Goal: Task Accomplishment & Management: Manage account settings

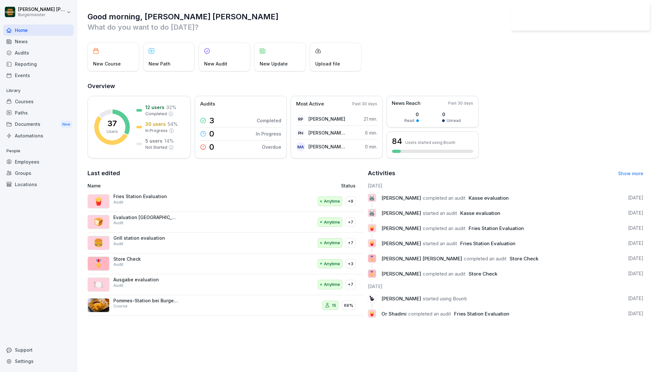
click at [27, 54] on div "Audits" at bounding box center [38, 52] width 70 height 11
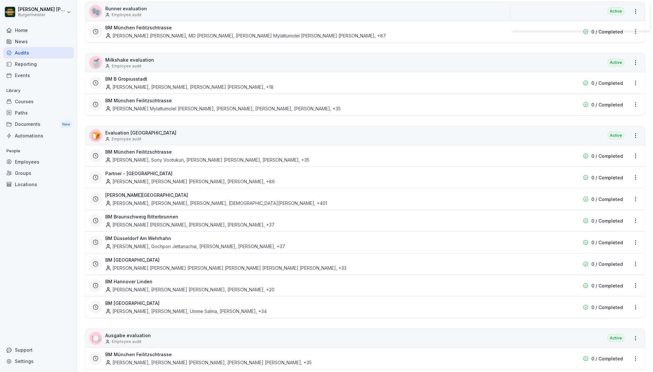
scroll to position [1054, 0]
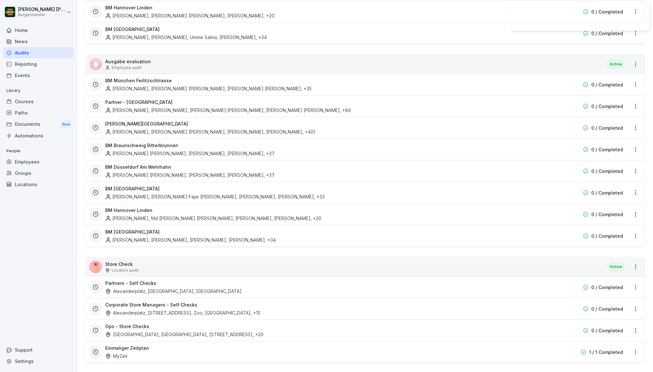
click at [632, 259] on html "[PERSON_NAME] [PERSON_NAME] Home News Audits Reporting Events Library Courses P…" at bounding box center [326, 186] width 653 height 372
click at [575, 262] on html "[PERSON_NAME] [PERSON_NAME] Home News Audits Reporting Events Library Courses P…" at bounding box center [326, 186] width 653 height 372
click at [567, 261] on div "🎖️ Store Check Location audit Active" at bounding box center [364, 267] width 559 height 19
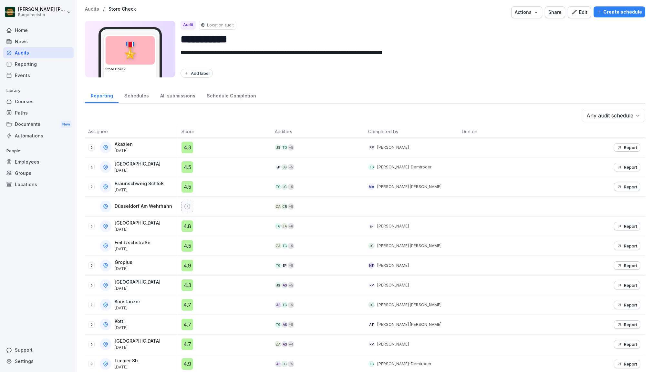
click at [584, 12] on div "Edit" at bounding box center [579, 12] width 16 height 7
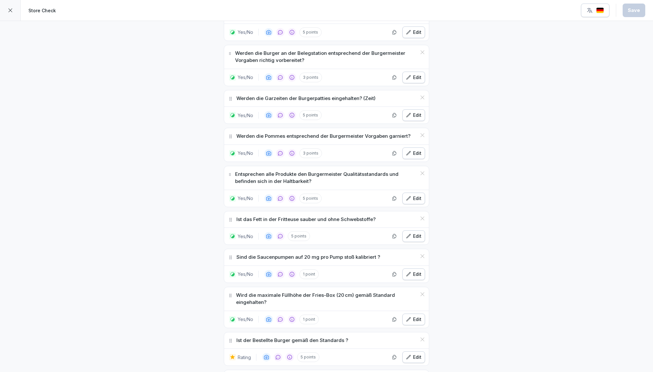
scroll to position [1775, 0]
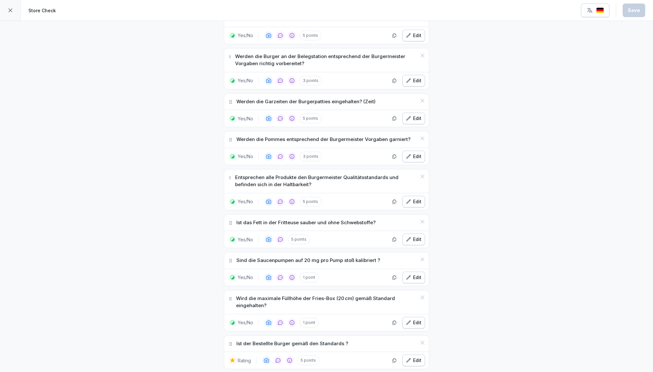
click at [415, 153] on div "Edit" at bounding box center [413, 156] width 15 height 7
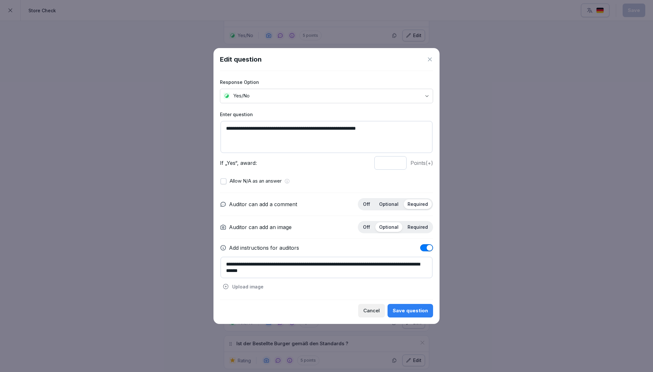
click at [270, 270] on textarea "**********" at bounding box center [326, 267] width 212 height 21
type textarea "**********"
click at [404, 308] on div "Save question" at bounding box center [410, 310] width 35 height 7
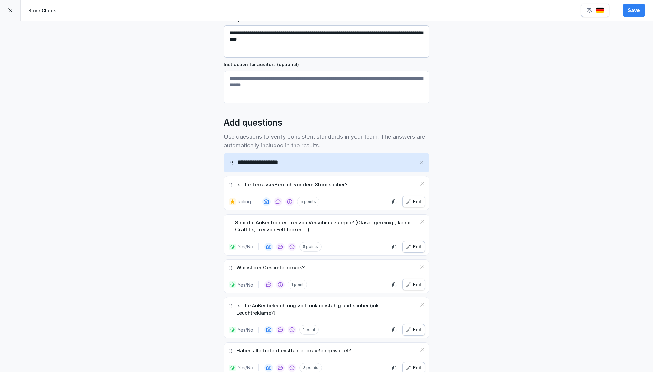
scroll to position [0, 0]
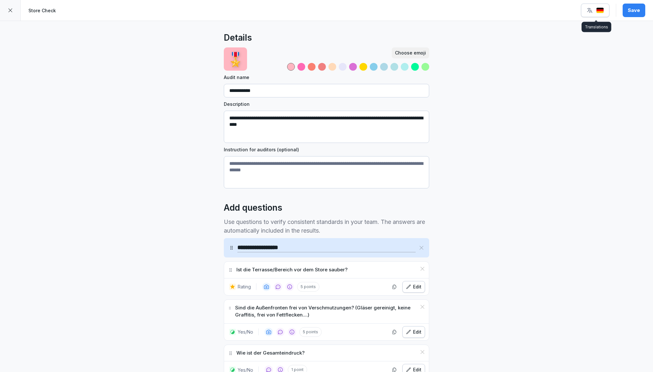
click at [588, 10] on icon "button" at bounding box center [589, 10] width 6 height 6
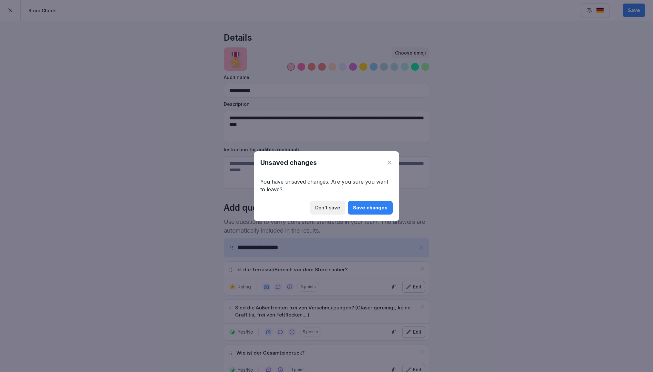
click at [389, 163] on icon at bounding box center [389, 163] width 4 height 4
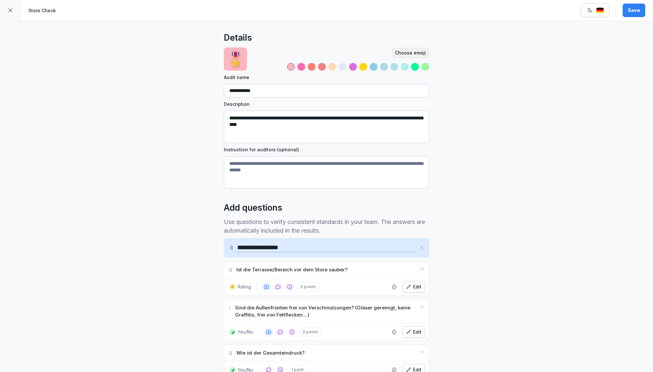
click at [630, 13] on div "Save" at bounding box center [634, 10] width 12 height 7
click at [13, 11] on icon at bounding box center [10, 10] width 5 height 5
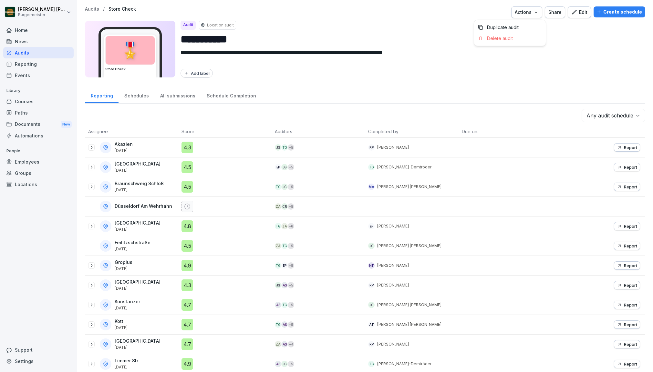
click at [530, 10] on div "Actions" at bounding box center [527, 12] width 24 height 7
click at [556, 12] on div "Share" at bounding box center [554, 12] width 13 height 7
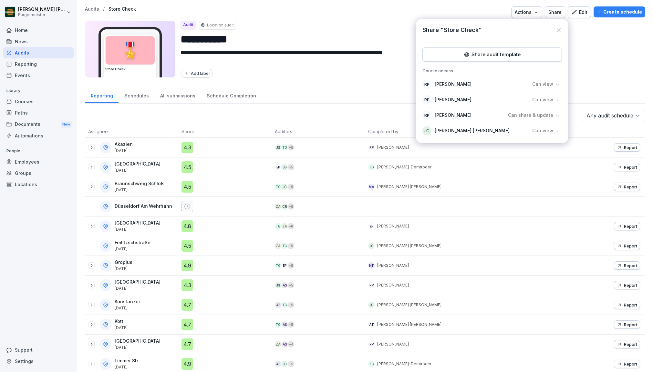
click at [560, 32] on icon at bounding box center [559, 30] width 4 height 4
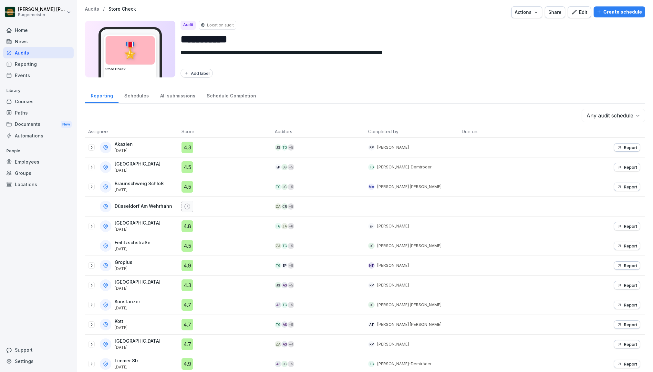
click at [581, 11] on div "Edit" at bounding box center [579, 12] width 16 height 7
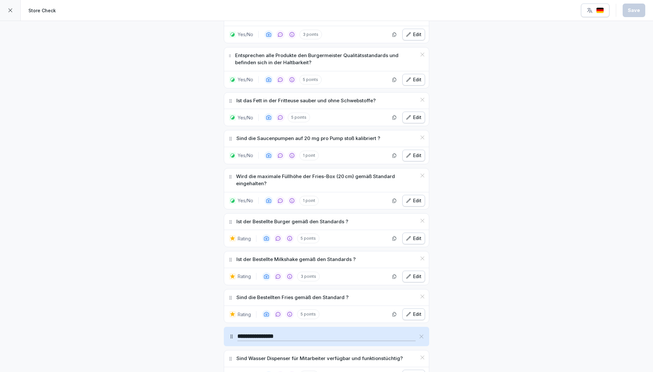
scroll to position [1897, 0]
click at [417, 115] on div "Edit" at bounding box center [413, 118] width 15 height 7
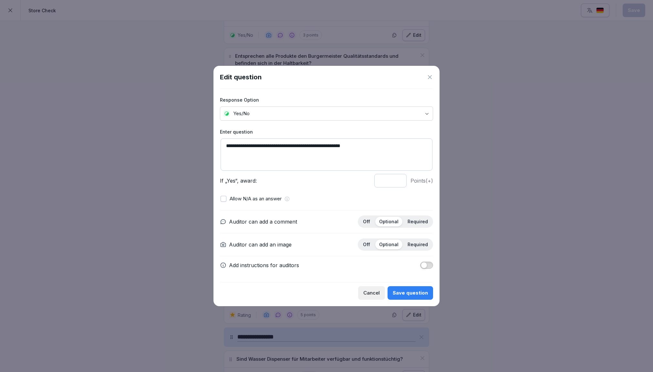
click at [430, 77] on icon at bounding box center [430, 77] width 4 height 4
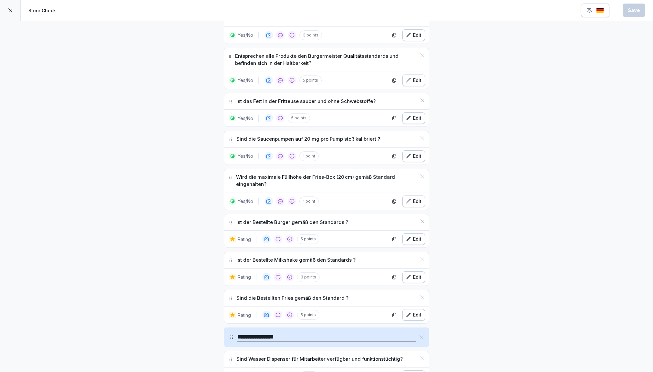
click at [413, 153] on div "Edit" at bounding box center [413, 156] width 15 height 7
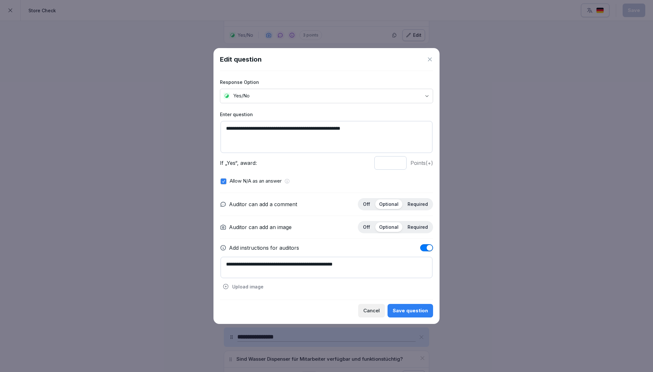
click at [428, 59] on icon at bounding box center [430, 59] width 4 height 4
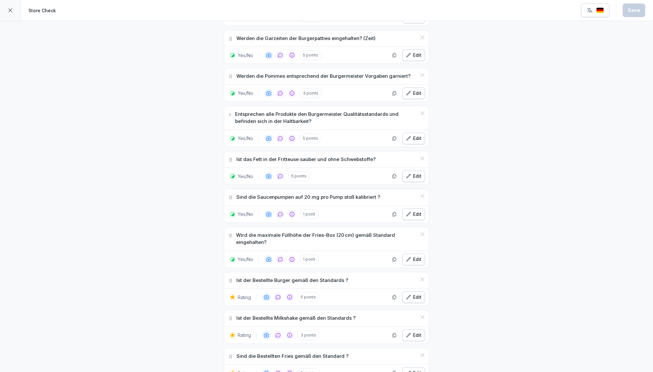
scroll to position [1834, 0]
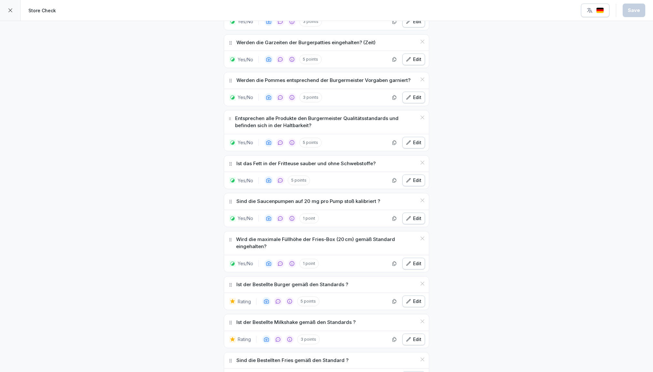
click at [414, 139] on div "Edit" at bounding box center [413, 142] width 15 height 7
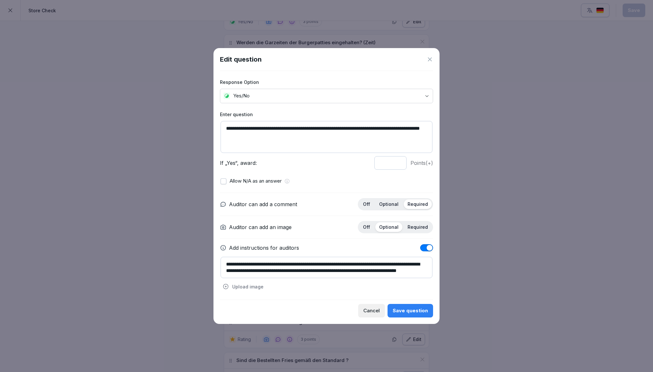
click at [430, 61] on icon at bounding box center [429, 59] width 6 height 6
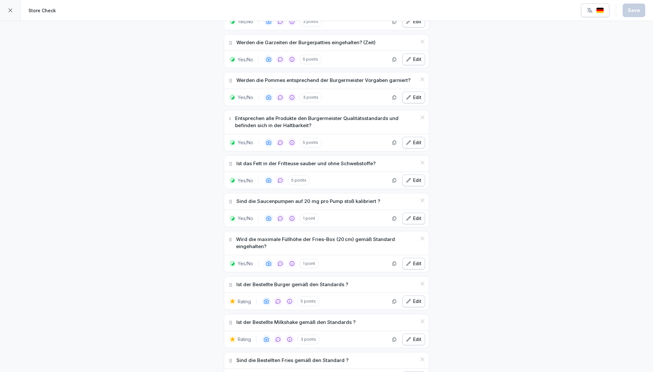
click at [410, 95] on icon "button" at bounding box center [408, 97] width 5 height 5
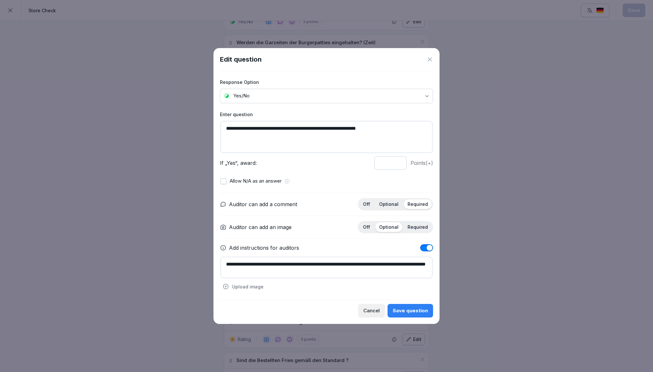
click at [432, 60] on icon at bounding box center [429, 59] width 6 height 6
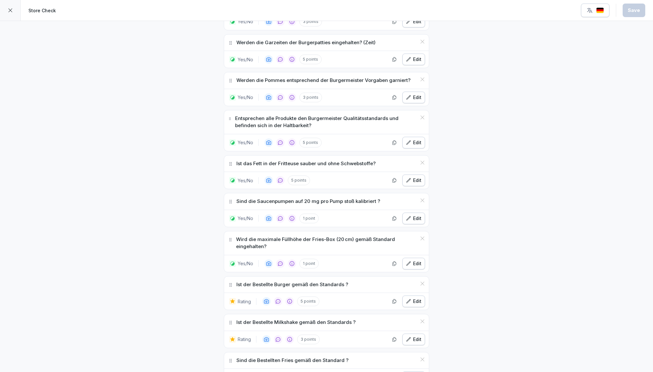
click at [419, 56] on div "Edit" at bounding box center [413, 59] width 15 height 7
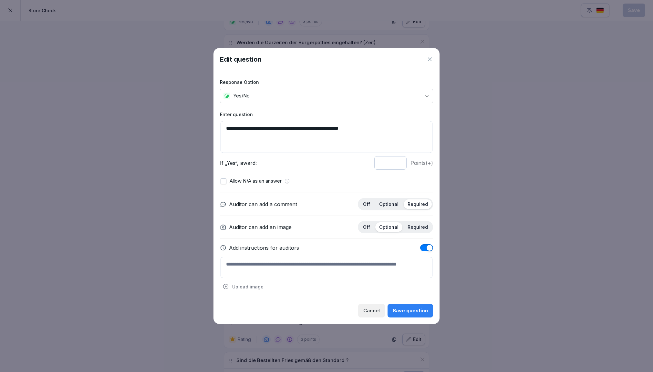
click at [429, 57] on icon at bounding box center [429, 59] width 6 height 6
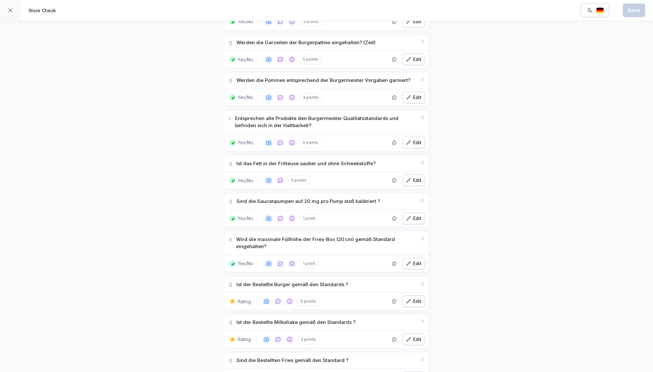
click at [415, 260] on div "Edit" at bounding box center [413, 263] width 15 height 7
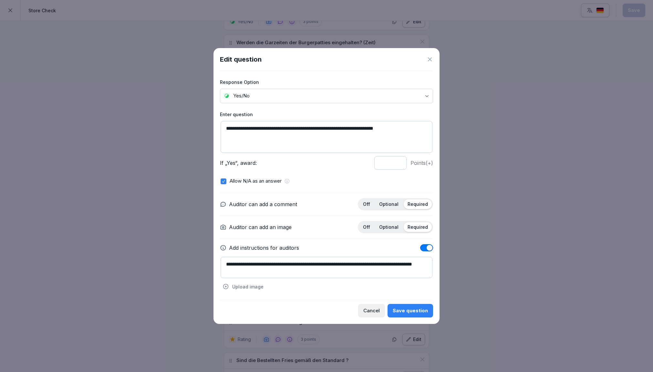
click at [432, 56] on div "Edit question" at bounding box center [326, 60] width 213 height 10
click at [431, 58] on icon at bounding box center [429, 59] width 6 height 6
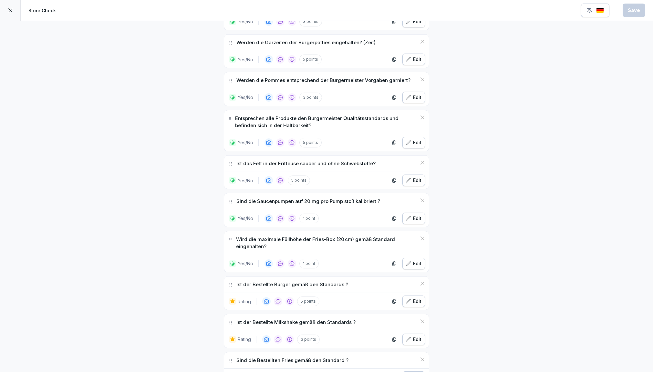
click at [415, 215] on div "Edit" at bounding box center [413, 218] width 15 height 7
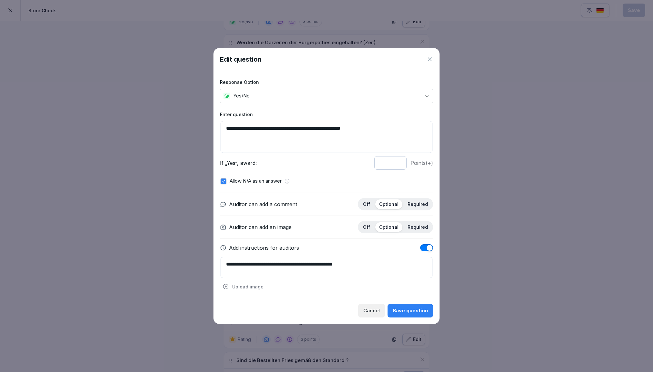
click at [430, 58] on icon at bounding box center [429, 59] width 6 height 6
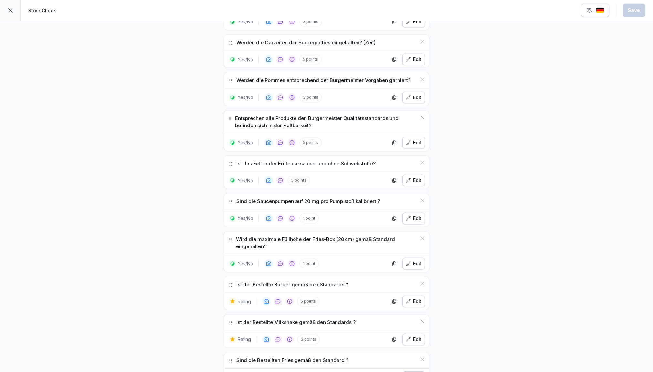
click at [412, 177] on div "Edit" at bounding box center [413, 180] width 15 height 7
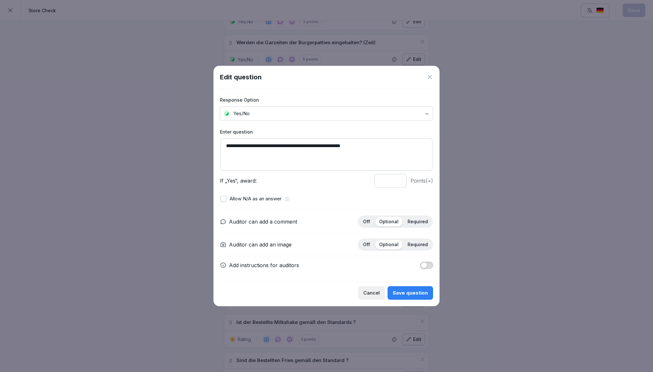
click at [429, 75] on icon at bounding box center [429, 77] width 6 height 6
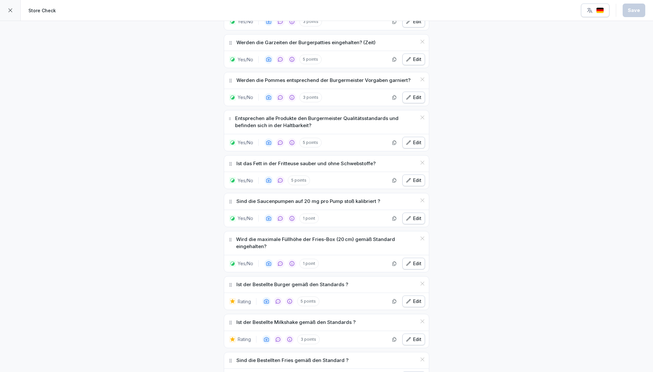
click at [414, 137] on button "Edit" at bounding box center [413, 143] width 23 height 12
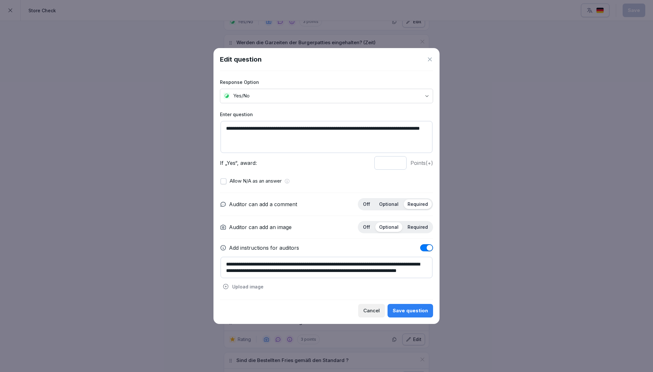
click at [428, 57] on icon at bounding box center [429, 59] width 6 height 6
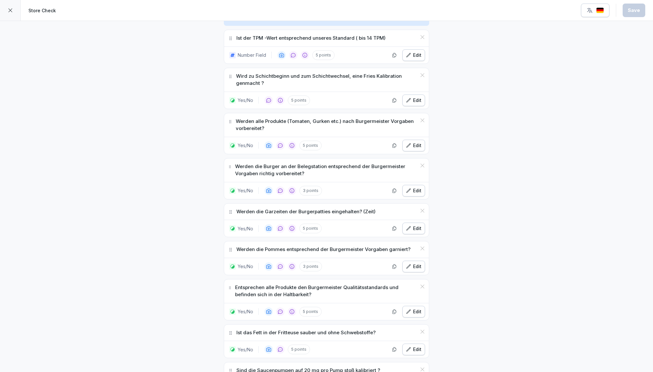
scroll to position [1658, 0]
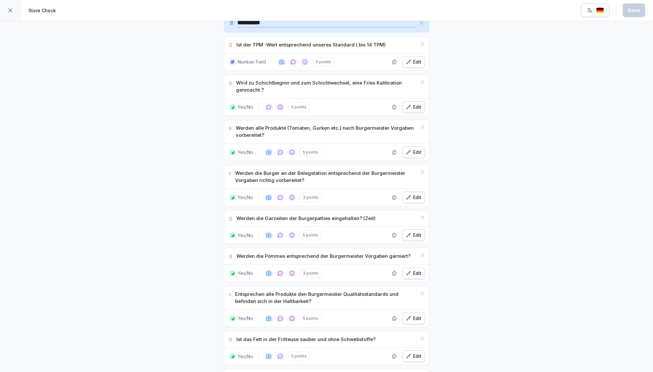
click at [414, 192] on button "Edit" at bounding box center [413, 198] width 23 height 12
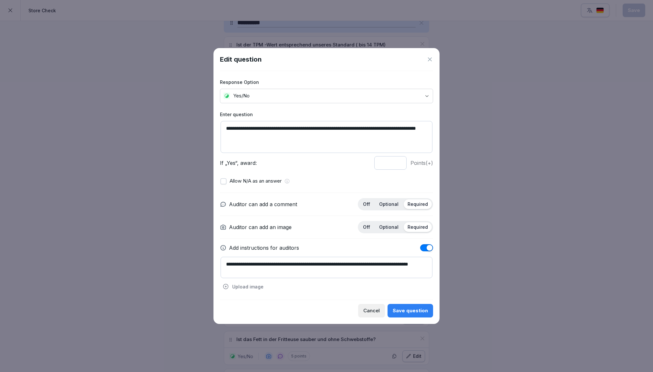
click at [431, 59] on icon at bounding box center [429, 59] width 6 height 6
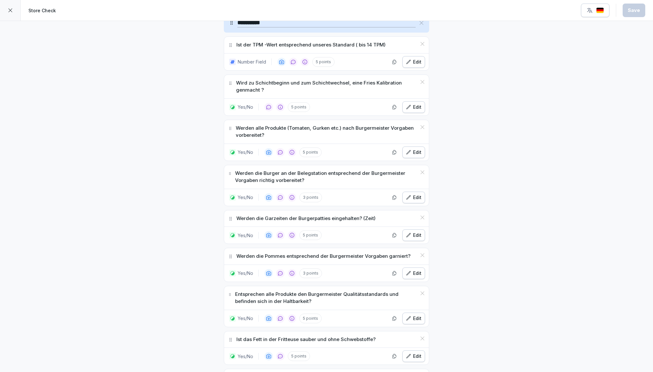
click at [417, 232] on div "Edit" at bounding box center [413, 235] width 15 height 7
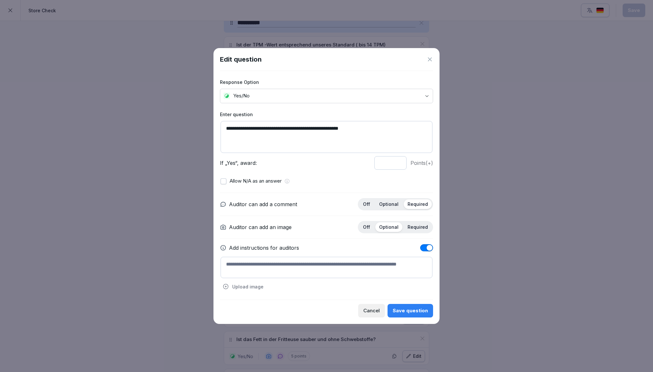
click at [431, 61] on icon at bounding box center [430, 59] width 4 height 4
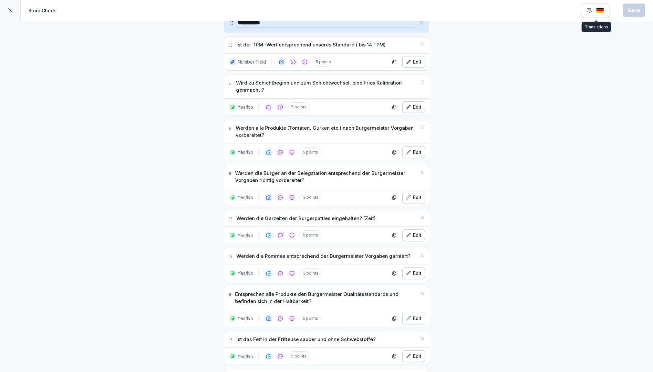
click at [596, 6] on button "button" at bounding box center [595, 11] width 28 height 14
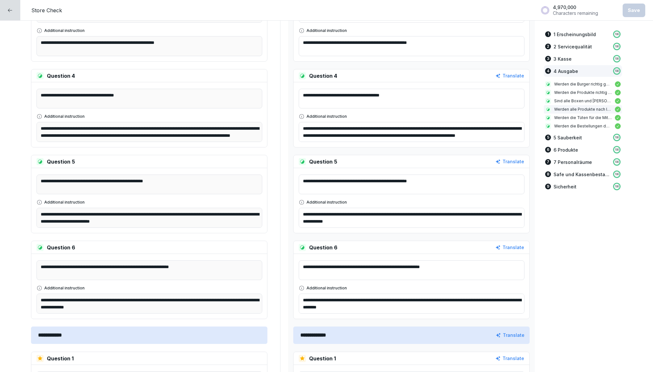
scroll to position [1656, 0]
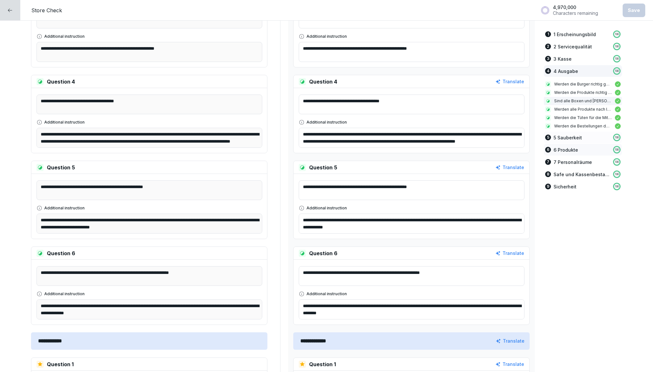
click at [568, 148] on p "6 Produkte" at bounding box center [565, 150] width 25 height 7
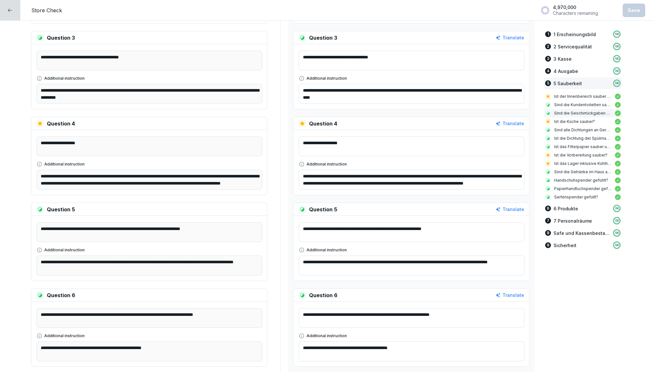
scroll to position [2145, 0]
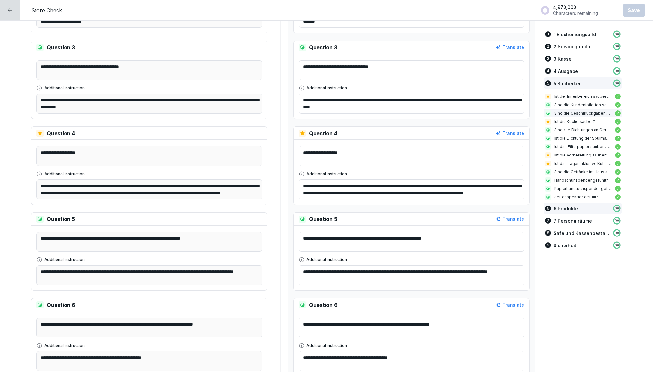
click at [562, 206] on p "6 Produkte" at bounding box center [565, 208] width 25 height 7
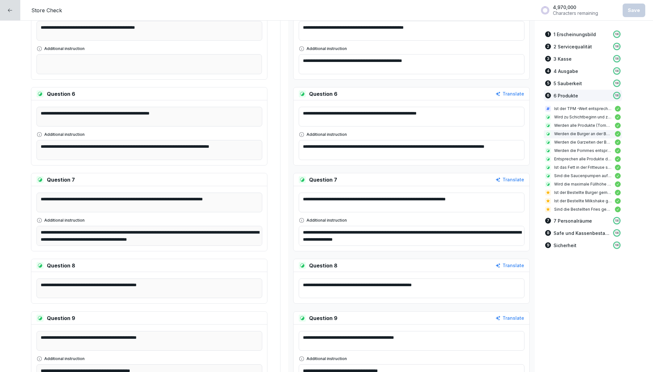
scroll to position [3469, 0]
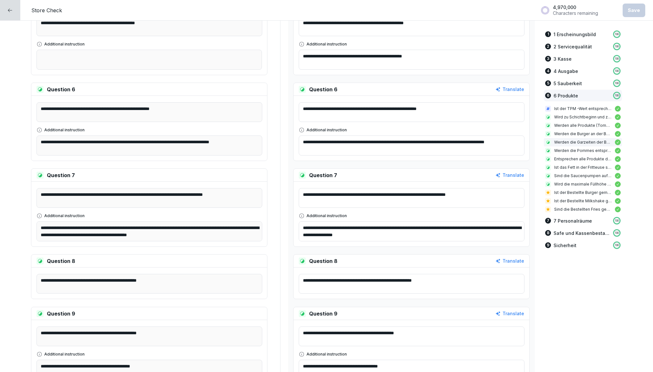
click at [324, 150] on textarea "**********" at bounding box center [412, 146] width 226 height 20
click at [318, 150] on textarea "**********" at bounding box center [412, 146] width 226 height 20
click at [332, 149] on textarea "**********" at bounding box center [412, 146] width 226 height 20
click at [303, 151] on textarea "**********" at bounding box center [412, 146] width 226 height 20
click at [505, 143] on textarea "**********" at bounding box center [412, 146] width 226 height 20
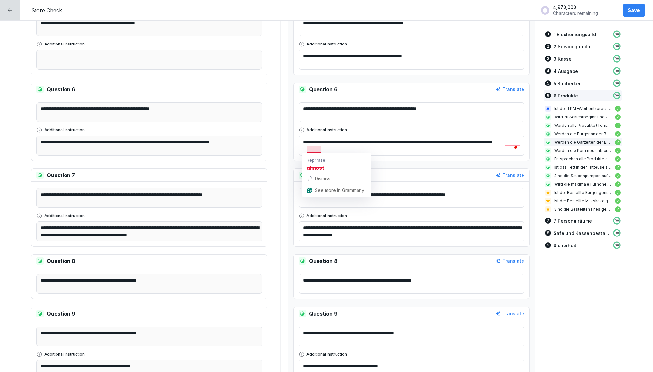
click at [316, 149] on textarea "**********" at bounding box center [412, 146] width 226 height 20
type textarea "**********"
click at [635, 12] on div "Save" at bounding box center [634, 10] width 12 height 7
